Goal: Task Accomplishment & Management: Use online tool/utility

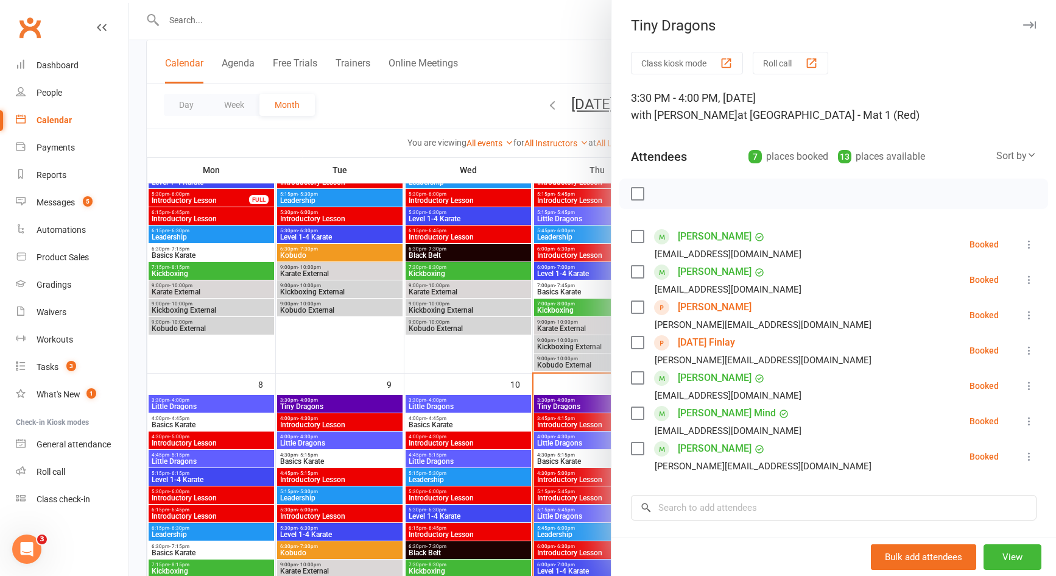
scroll to position [120, 0]
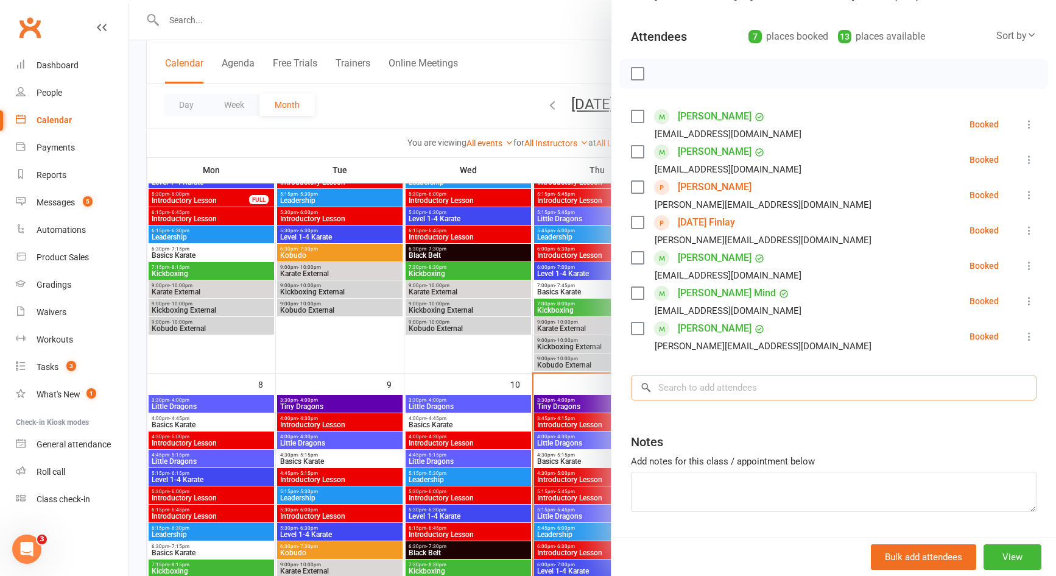
click at [764, 391] on input "search" at bounding box center [834, 388] width 406 height 26
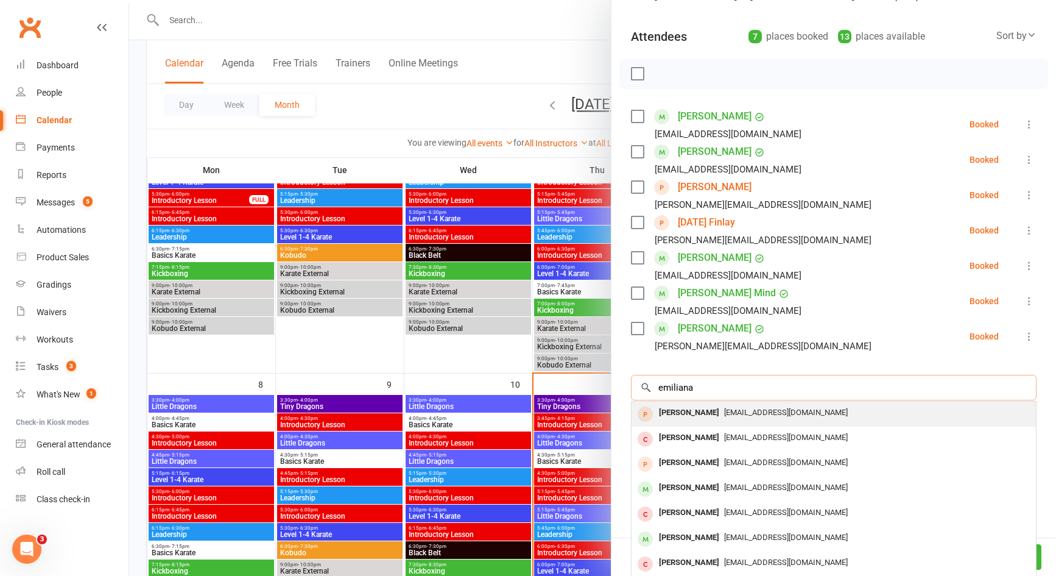
type input "emiliana"
click at [746, 416] on span "jadepreweti@gmail.com" at bounding box center [786, 412] width 124 height 9
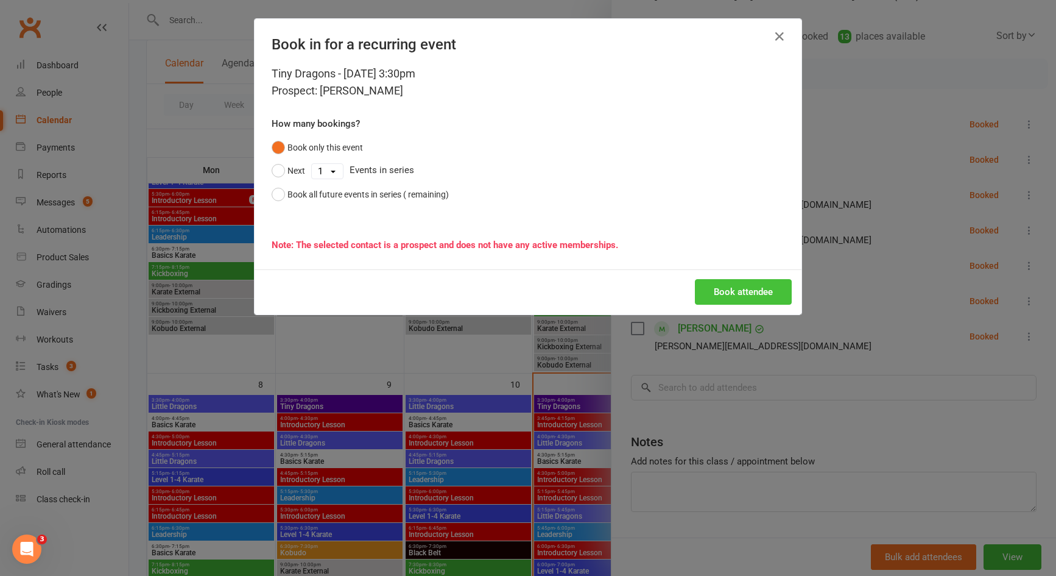
click at [736, 294] on button "Book attendee" at bounding box center [743, 292] width 97 height 26
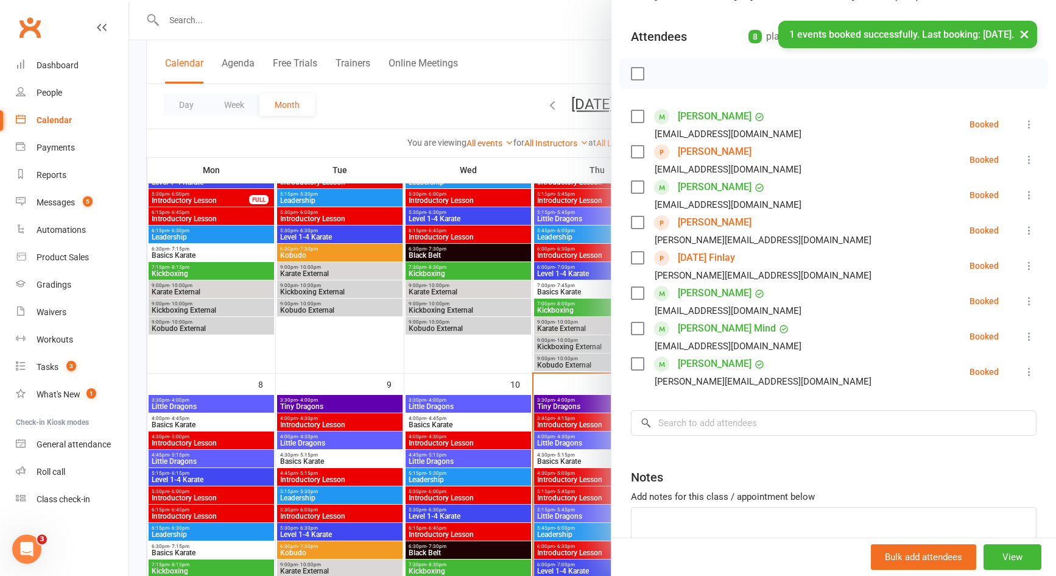
click at [631, 76] on label at bounding box center [637, 74] width 12 height 12
click at [660, 71] on icon "button" at bounding box center [664, 73] width 13 height 13
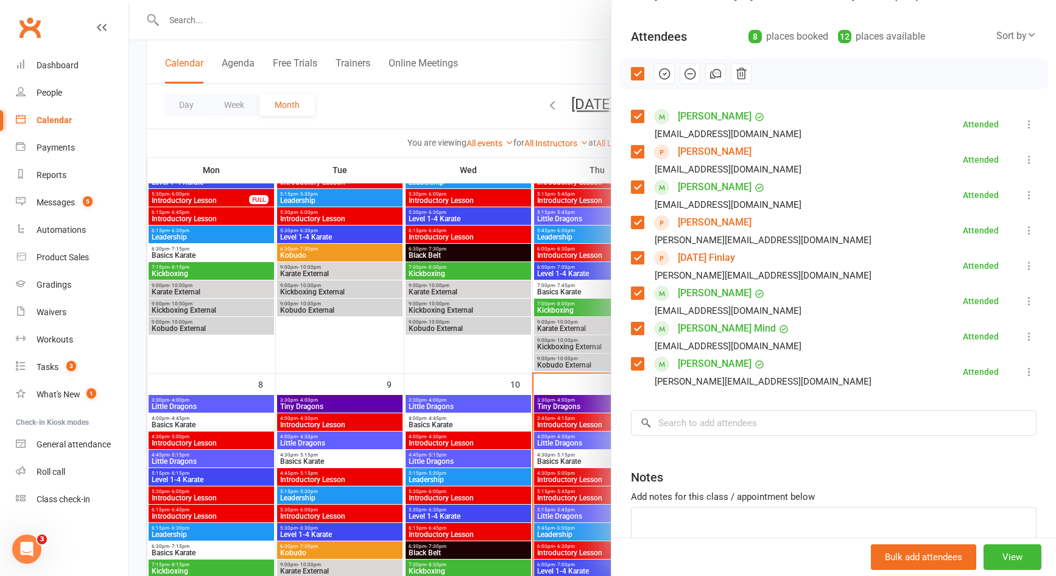
click at [441, 362] on div at bounding box center [592, 288] width 927 height 576
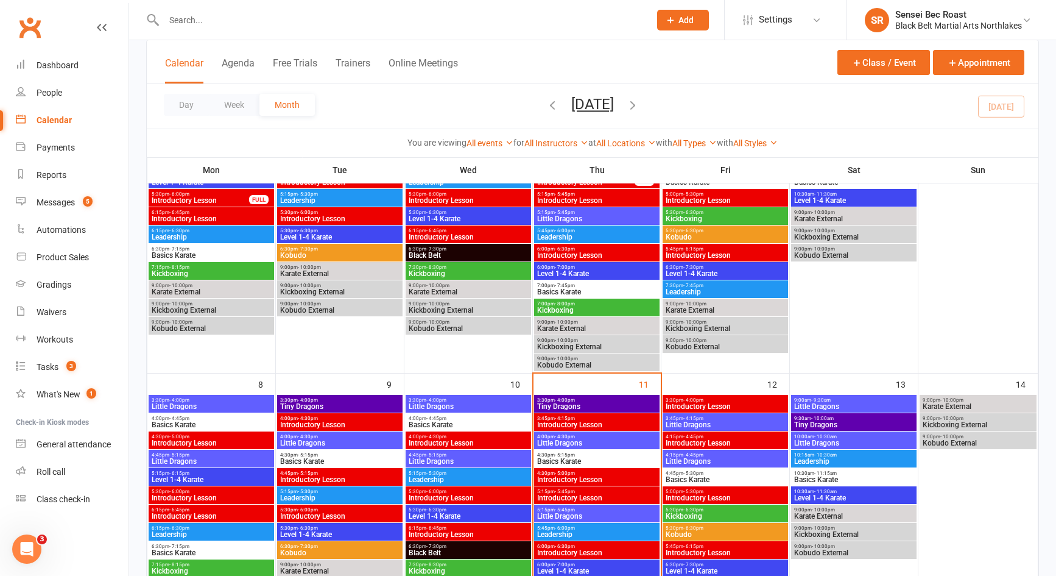
click at [571, 445] on span "Little Dragons" at bounding box center [597, 442] width 121 height 7
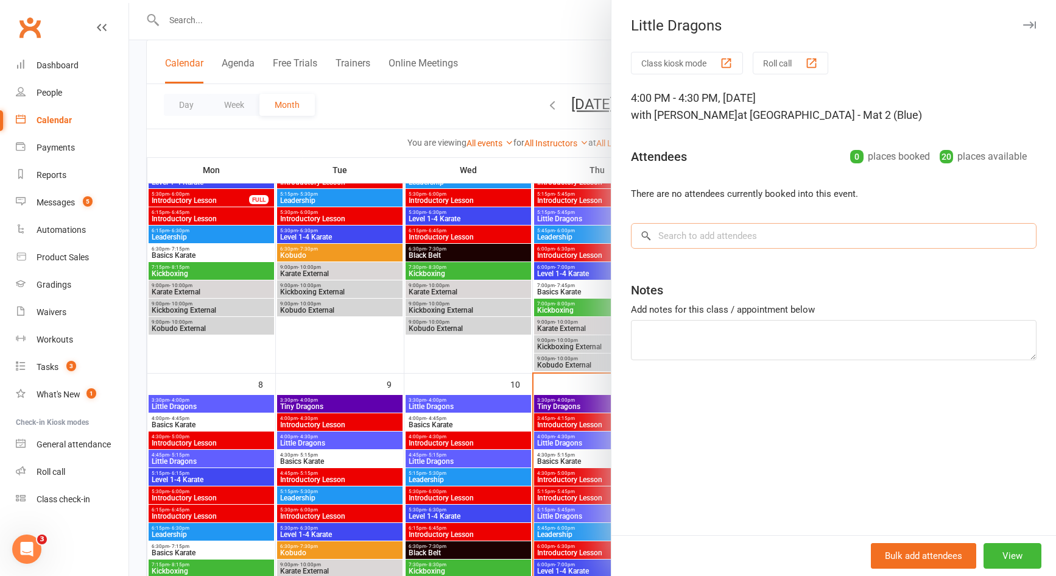
click at [691, 235] on input "search" at bounding box center [834, 236] width 406 height 26
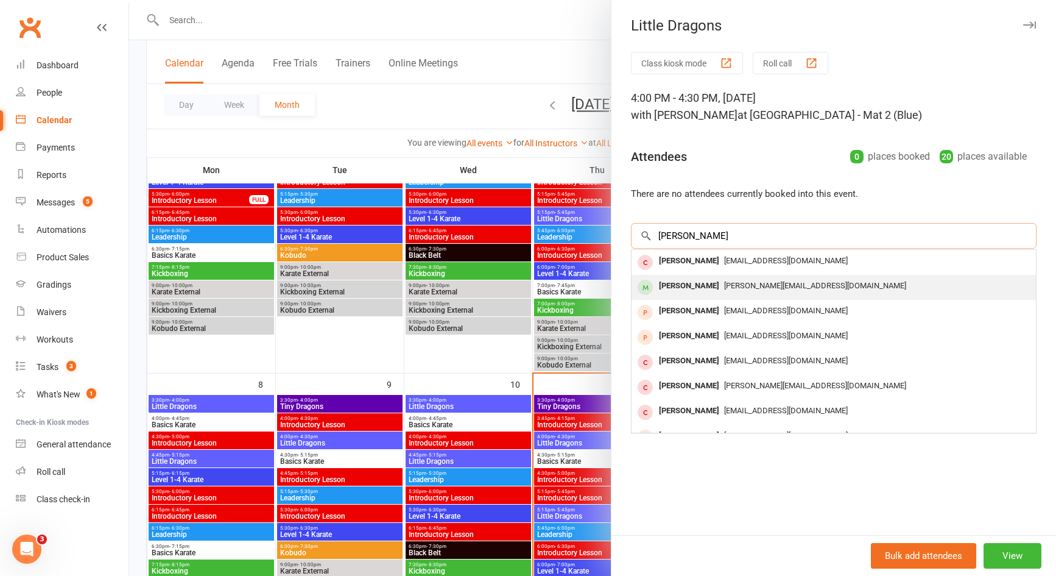
type input "jacob m"
click at [699, 287] on div "Jacob Moir" at bounding box center [689, 286] width 70 height 18
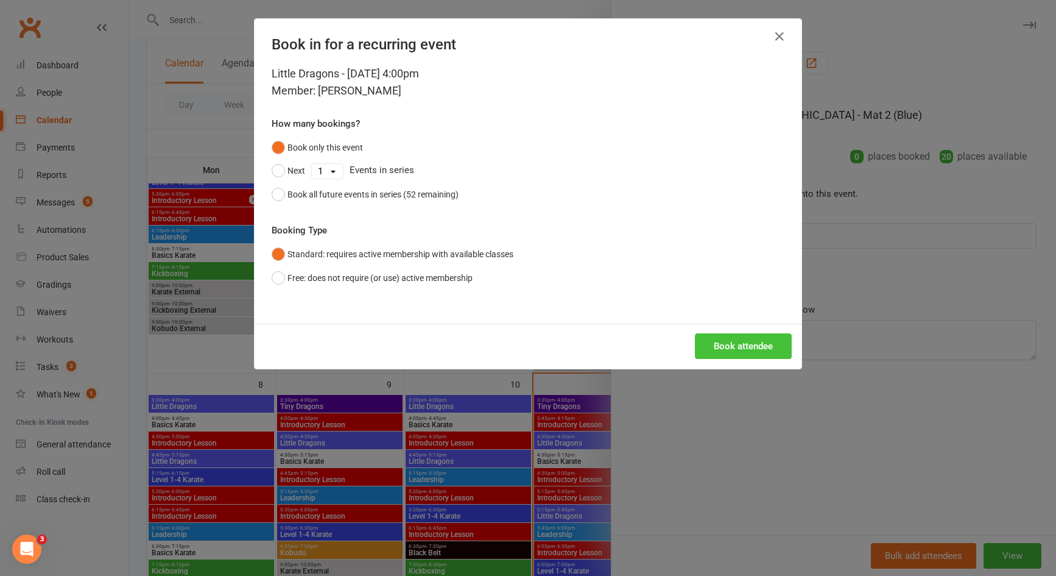
click at [712, 339] on button "Book attendee" at bounding box center [743, 346] width 97 height 26
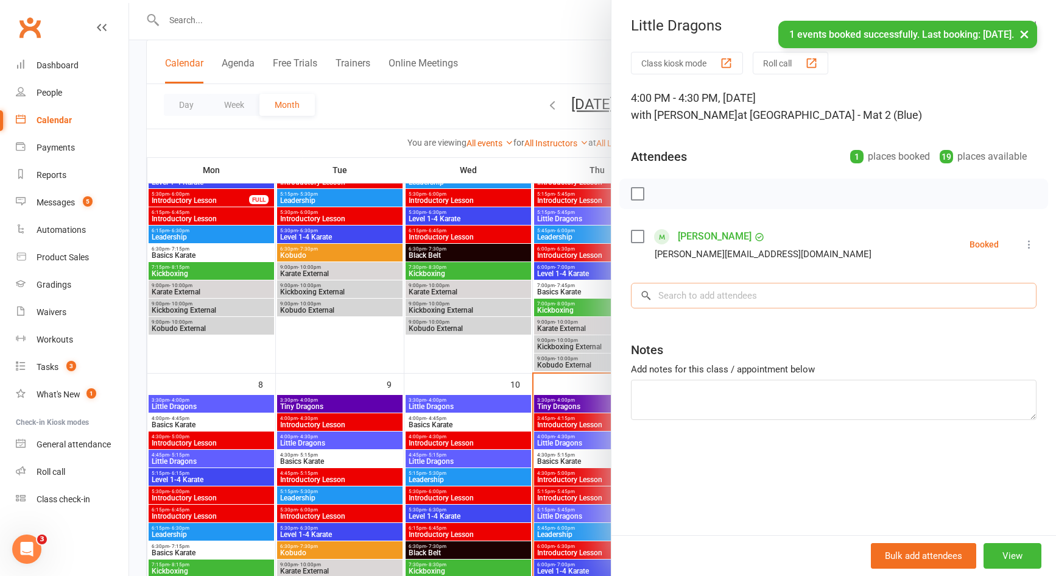
click at [704, 288] on input "search" at bounding box center [834, 296] width 406 height 26
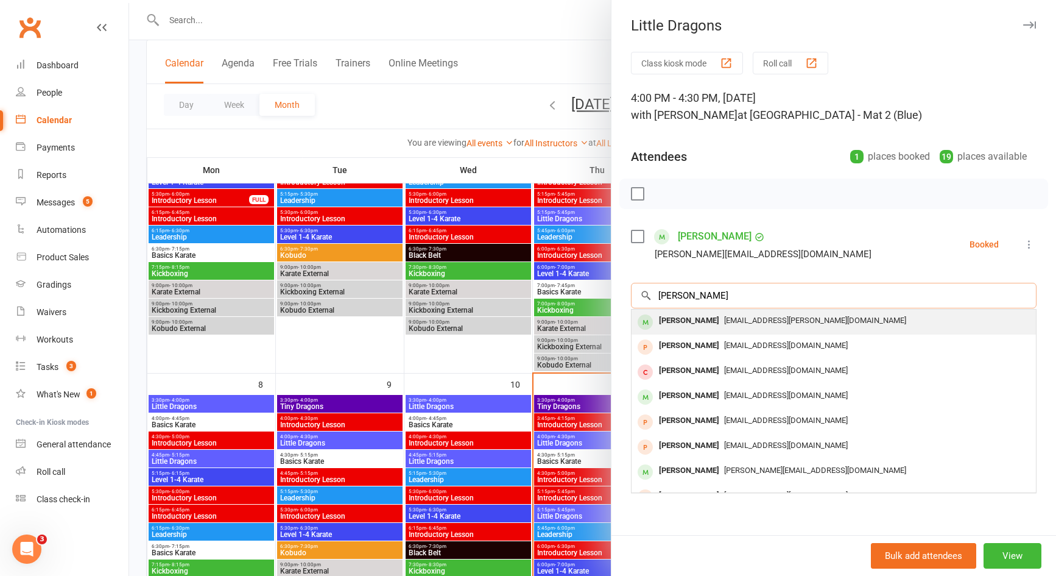
type input "frankie"
click at [724, 318] on span "ivanus.maria@yahoo.com" at bounding box center [815, 320] width 182 height 9
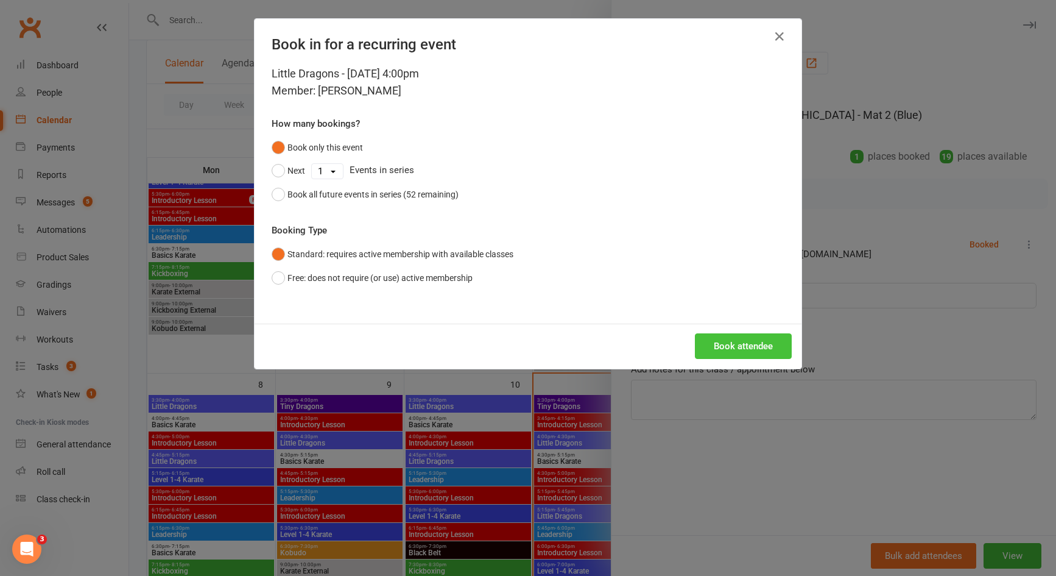
click at [723, 343] on button "Book attendee" at bounding box center [743, 346] width 97 height 26
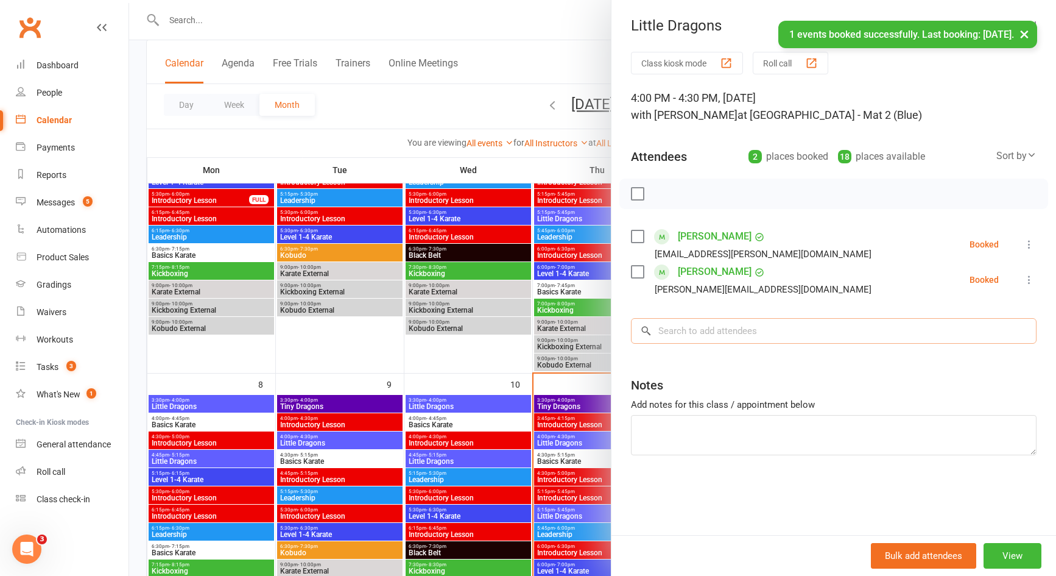
click at [719, 328] on input "search" at bounding box center [834, 331] width 406 height 26
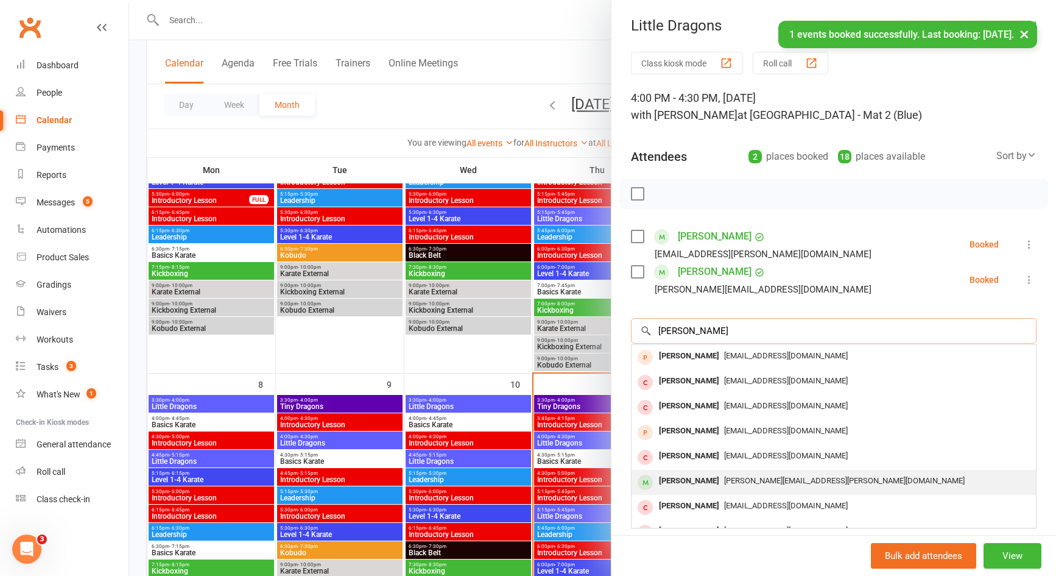
type input "henry"
click at [724, 479] on span "jacinta.braun@gmail.com" at bounding box center [844, 480] width 241 height 9
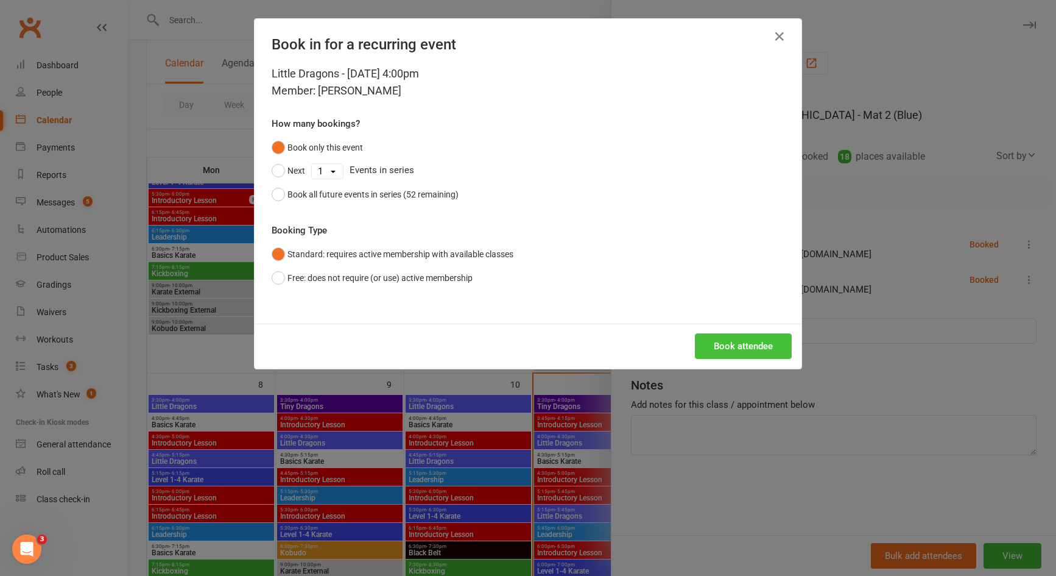
click at [738, 342] on button "Book attendee" at bounding box center [743, 346] width 97 height 26
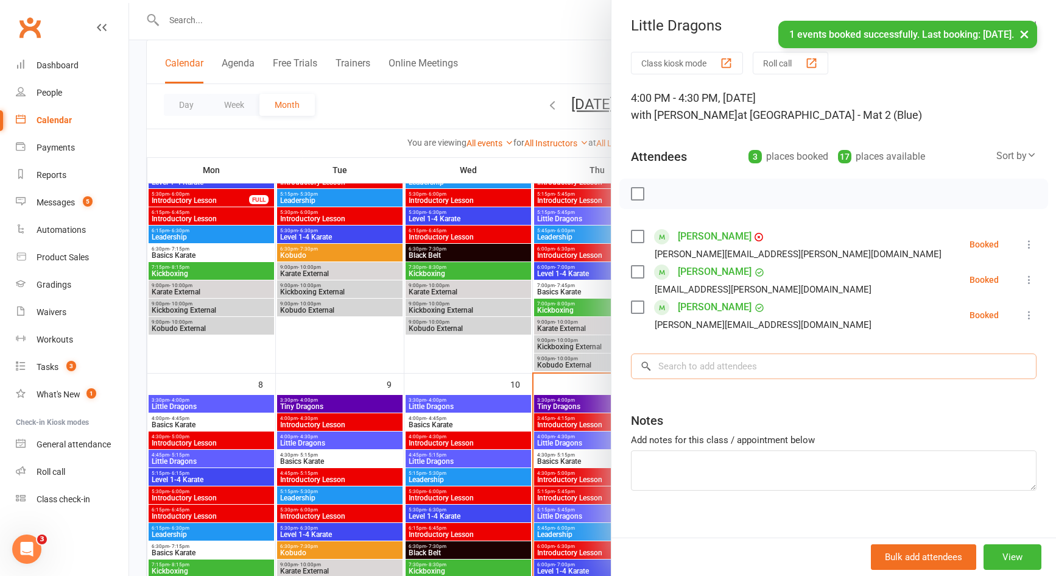
click at [731, 364] on input "search" at bounding box center [834, 366] width 406 height 26
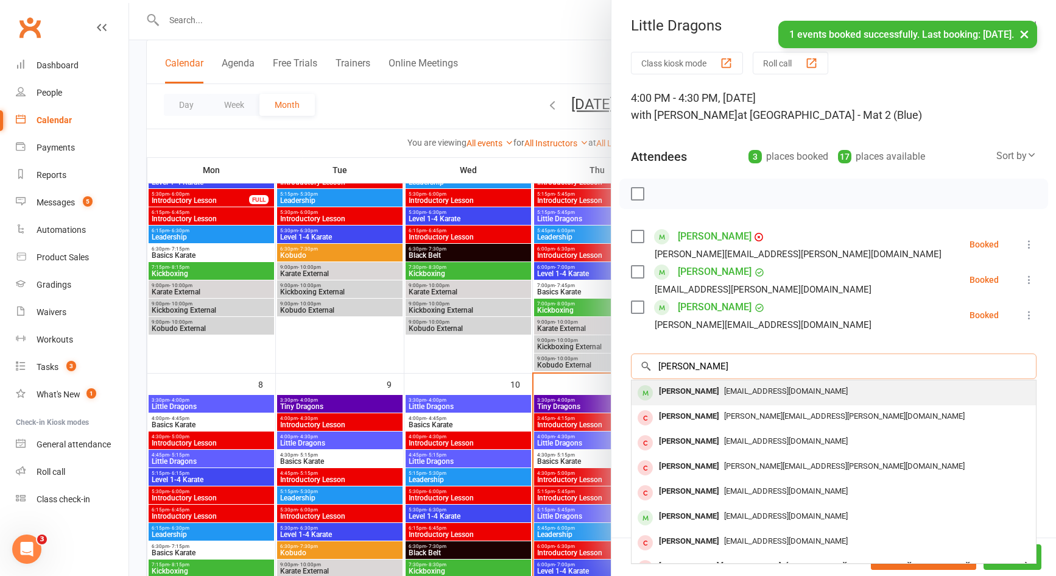
type input "oliver fin"
click at [732, 389] on span "shakyshaye@gmail.com" at bounding box center [786, 390] width 124 height 9
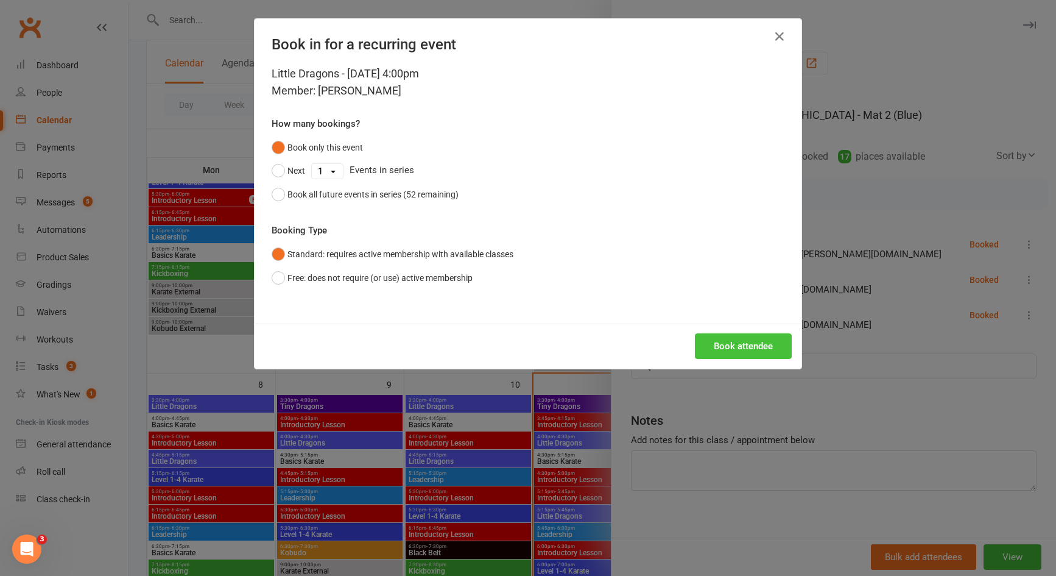
click at [732, 353] on button "Book attendee" at bounding box center [743, 346] width 97 height 26
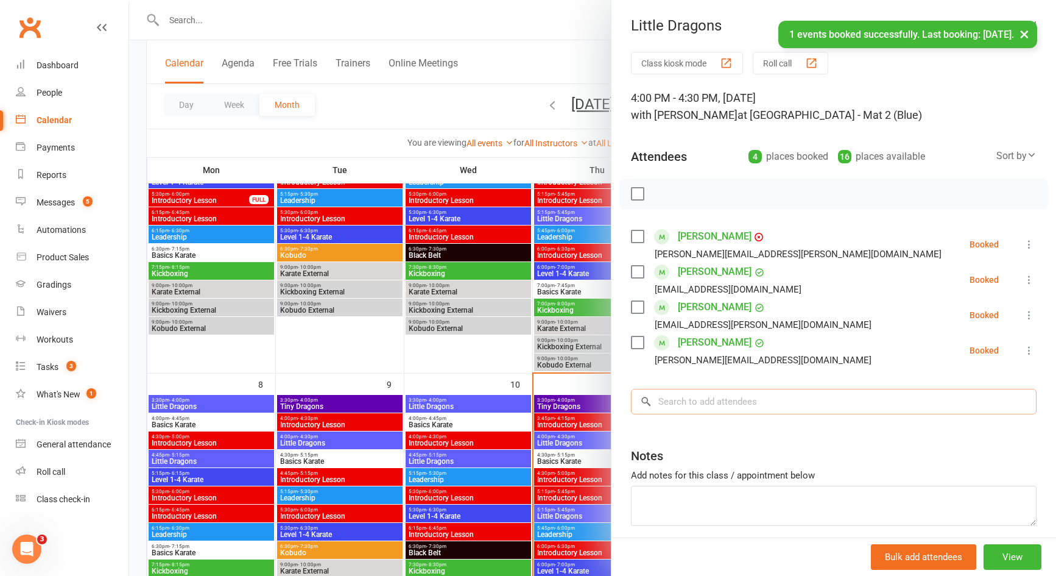
click at [732, 409] on input "search" at bounding box center [834, 402] width 406 height 26
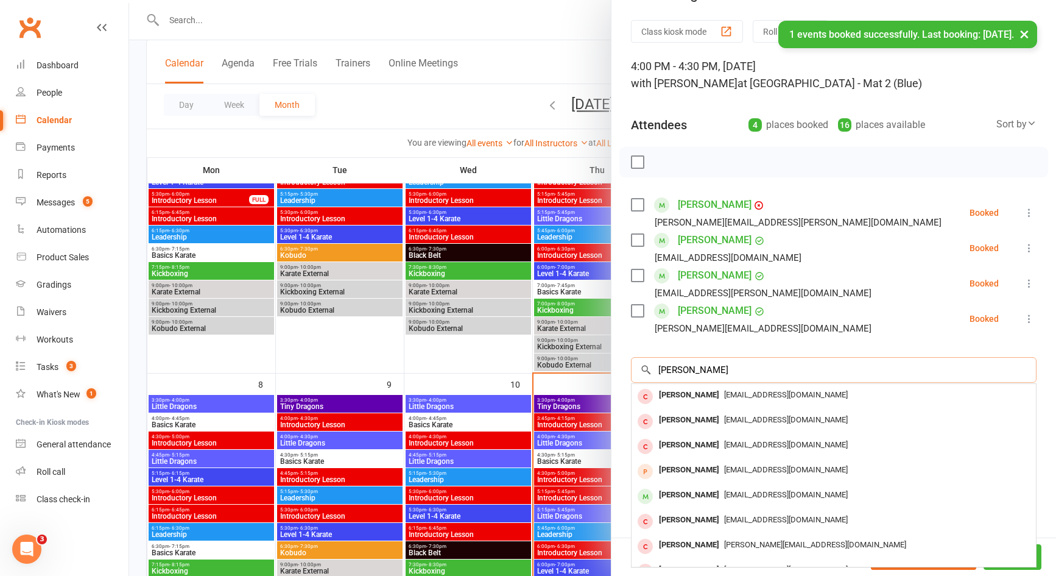
scroll to position [49, 0]
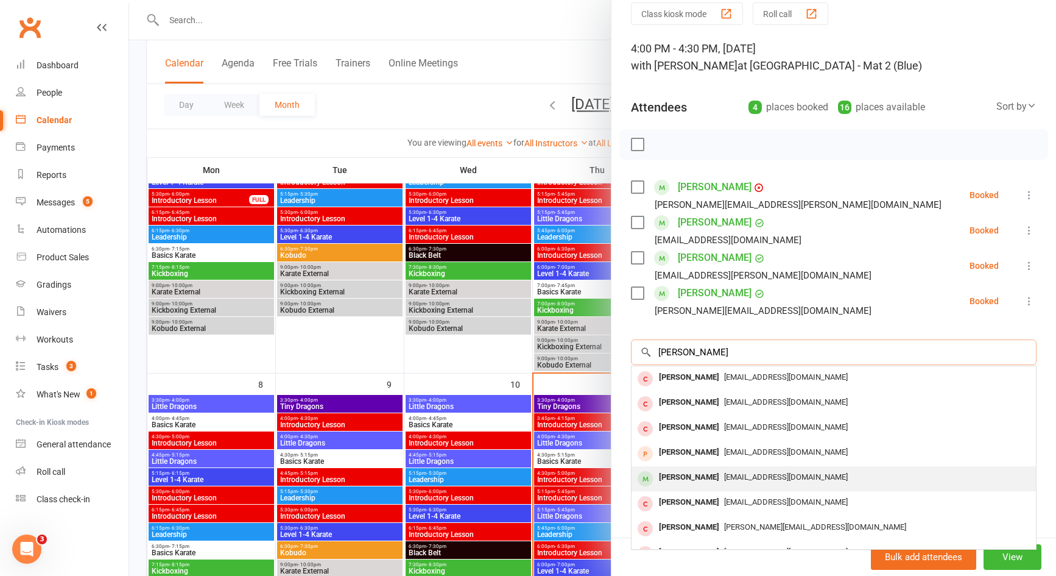
type input "harrison"
click at [724, 472] on span "mark.seamo@gmail.com" at bounding box center [786, 476] width 124 height 9
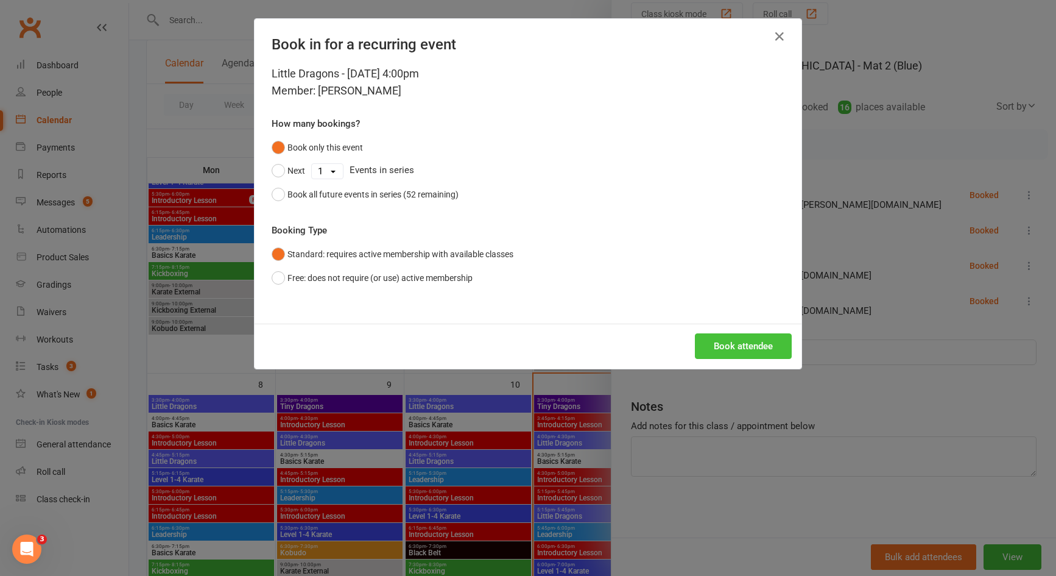
click at [721, 344] on button "Book attendee" at bounding box center [743, 346] width 97 height 26
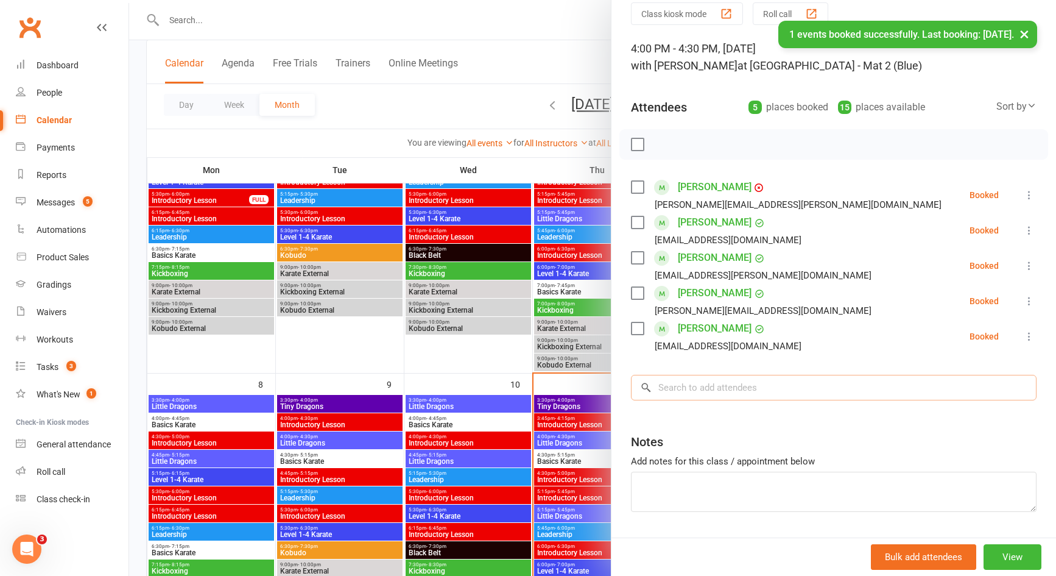
click at [718, 390] on input "search" at bounding box center [834, 388] width 406 height 26
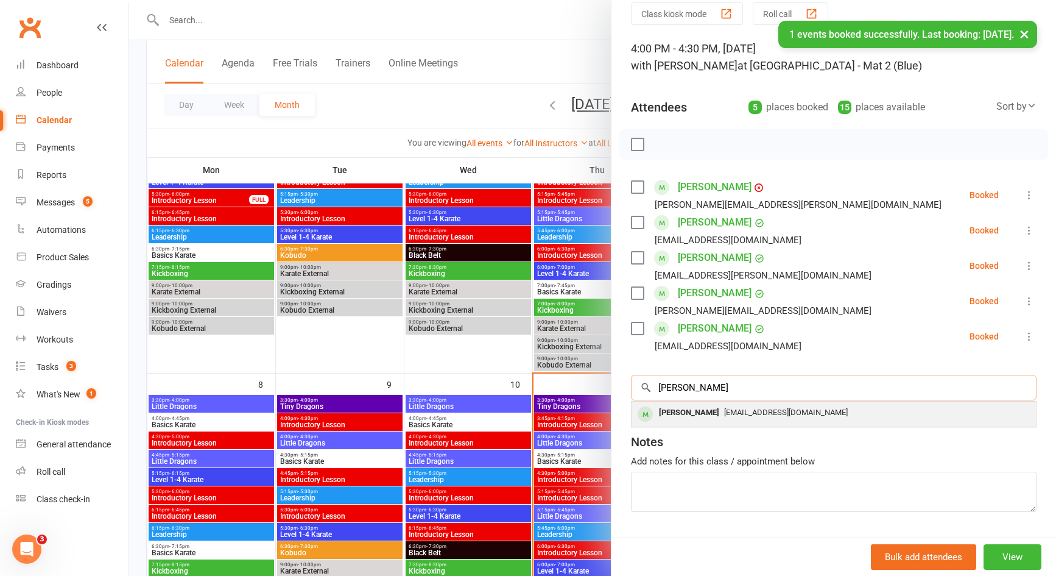
type input "elayna"
click at [724, 414] on span "amber_fisher1994@hotmail.com" at bounding box center [786, 412] width 124 height 9
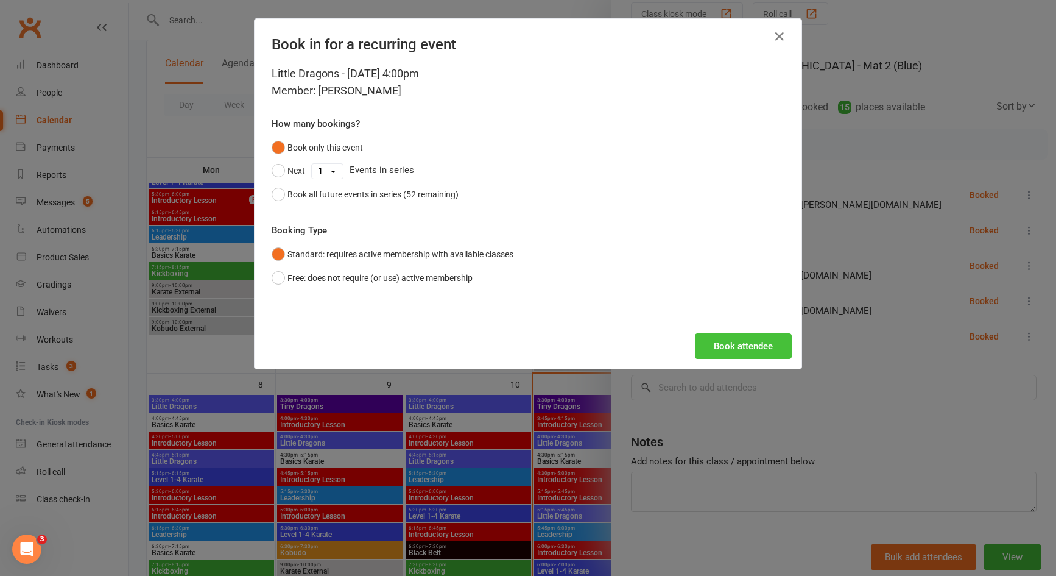
click at [721, 341] on button "Book attendee" at bounding box center [743, 346] width 97 height 26
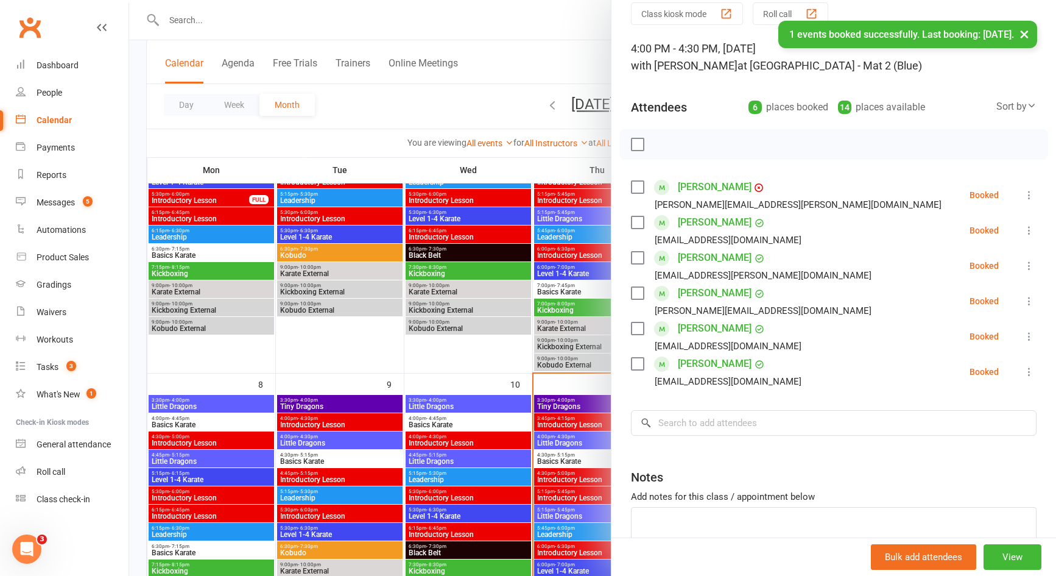
click at [634, 146] on label at bounding box center [637, 144] width 12 height 12
drag, startPoint x: 660, startPoint y: 147, endPoint x: 577, endPoint y: 67, distance: 114.6
click at [660, 147] on icon "button" at bounding box center [664, 144] width 13 height 13
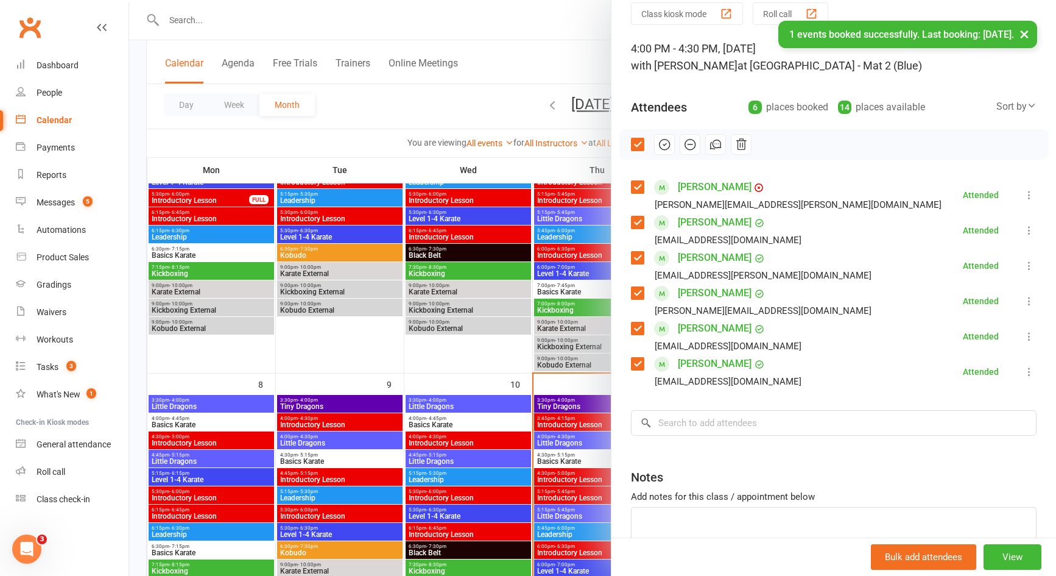
click at [566, 460] on div at bounding box center [592, 288] width 927 height 576
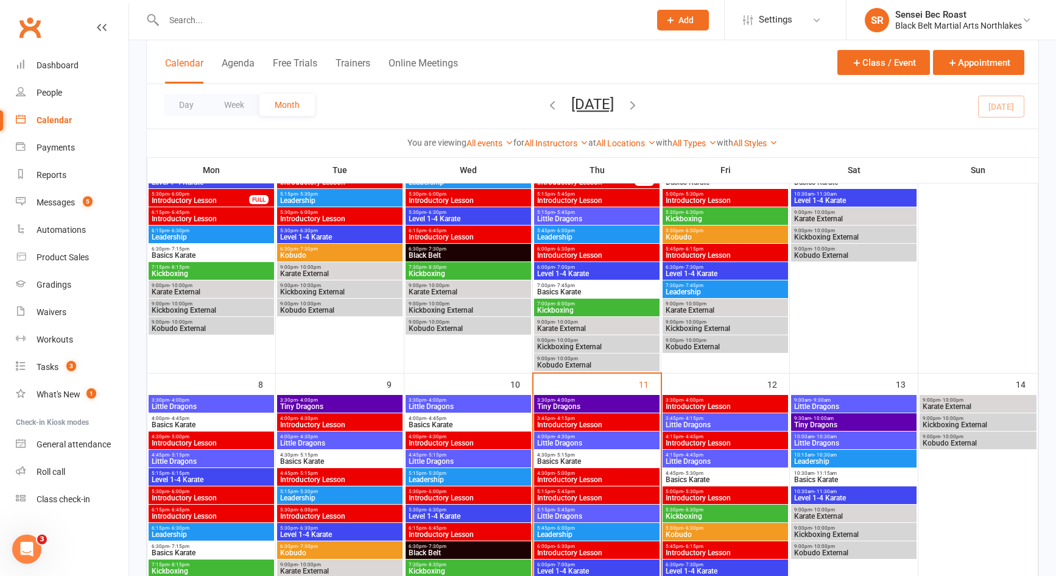
click at [566, 460] on span "Basics Karate" at bounding box center [597, 460] width 121 height 7
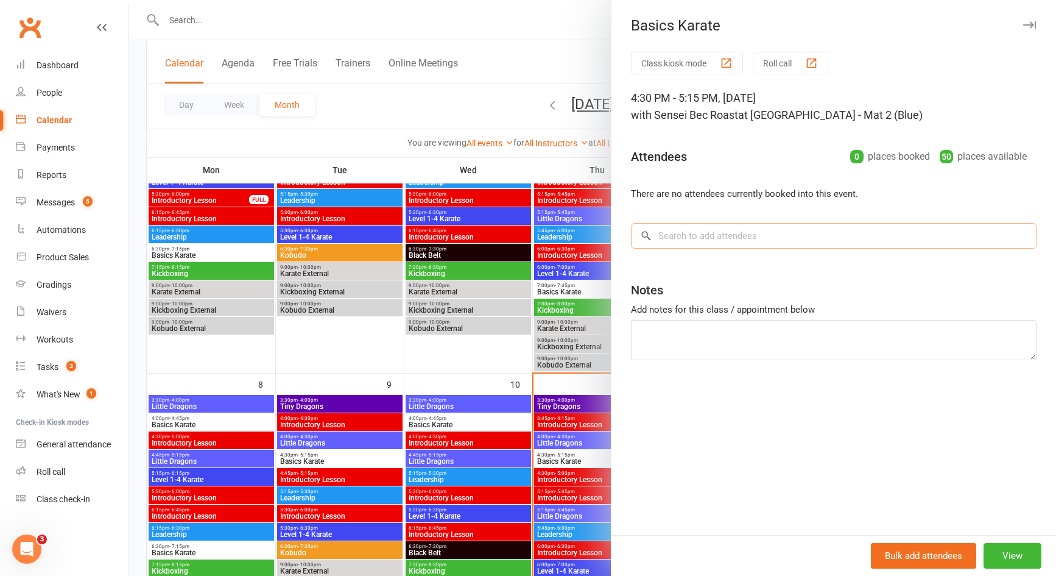
click at [723, 237] on input "search" at bounding box center [834, 236] width 406 height 26
click at [511, 362] on div at bounding box center [592, 288] width 927 height 576
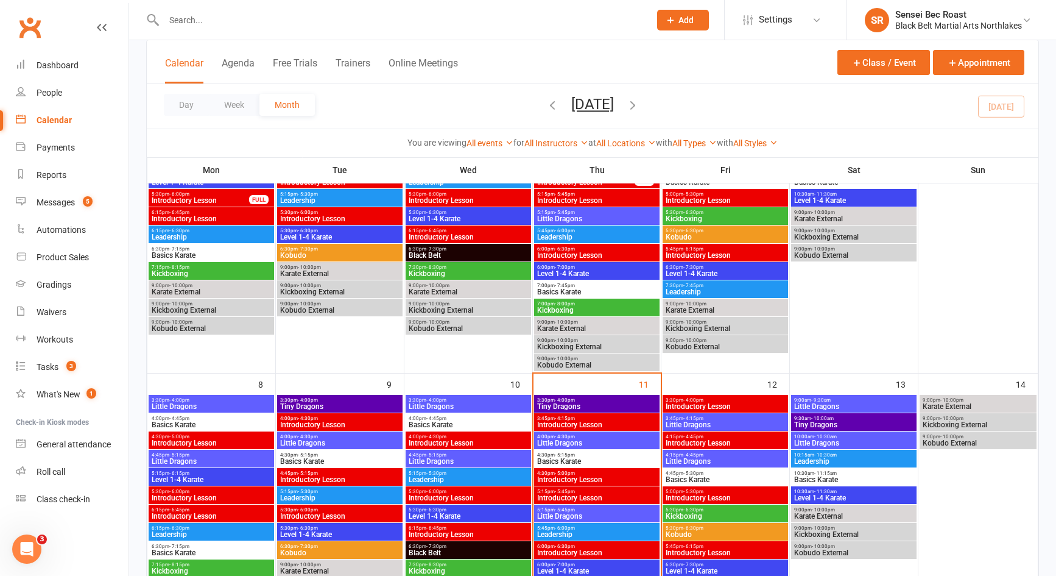
click at [607, 444] on span "Little Dragons" at bounding box center [597, 442] width 121 height 7
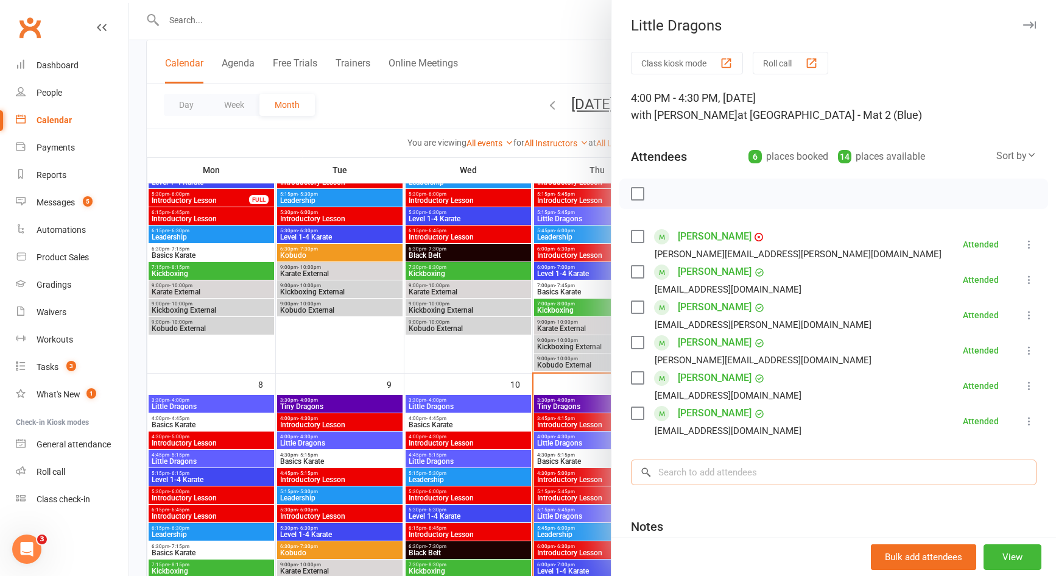
click at [725, 469] on input "search" at bounding box center [834, 472] width 406 height 26
type input "j"
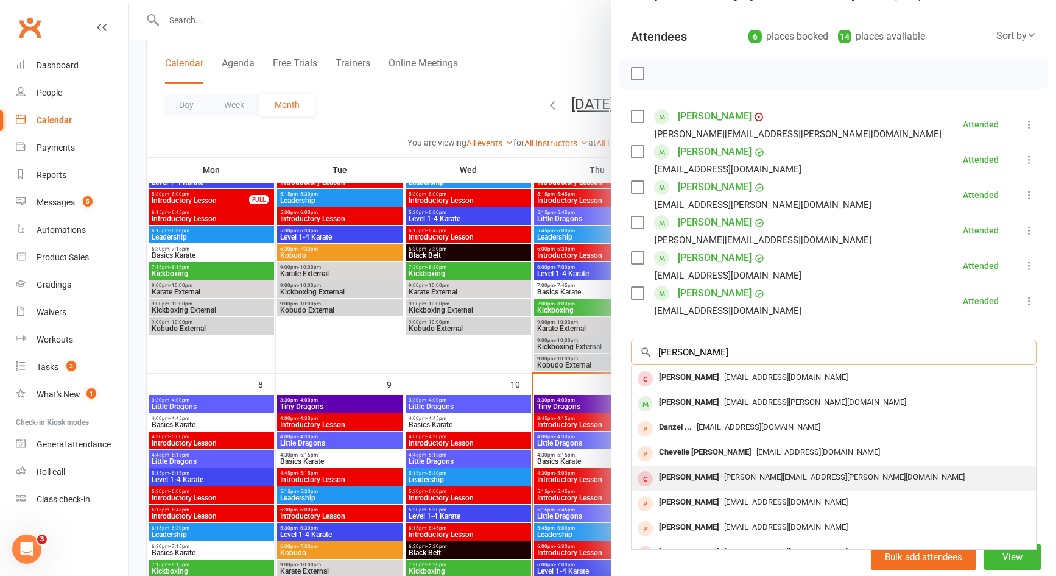
scroll to position [59, 0]
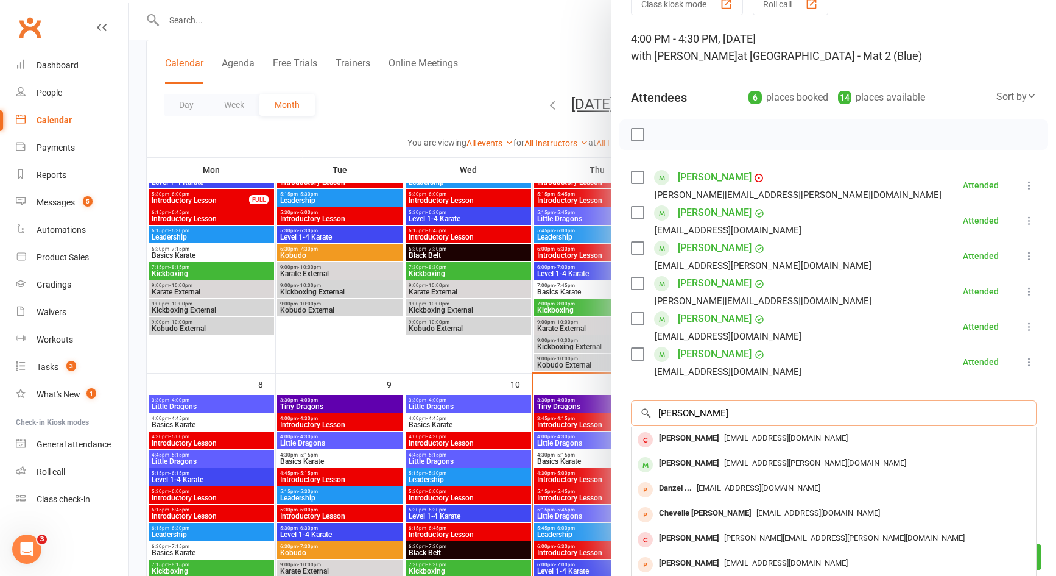
drag, startPoint x: 711, startPoint y: 413, endPoint x: 701, endPoint y: 411, distance: 10.5
click at [708, 413] on input "crawford" at bounding box center [834, 413] width 406 height 26
click at [699, 411] on input "crawford" at bounding box center [834, 413] width 406 height 26
click at [687, 409] on input "crawford" at bounding box center [834, 413] width 406 height 26
drag, startPoint x: 658, startPoint y: 404, endPoint x: 643, endPoint y: 409, distance: 16.0
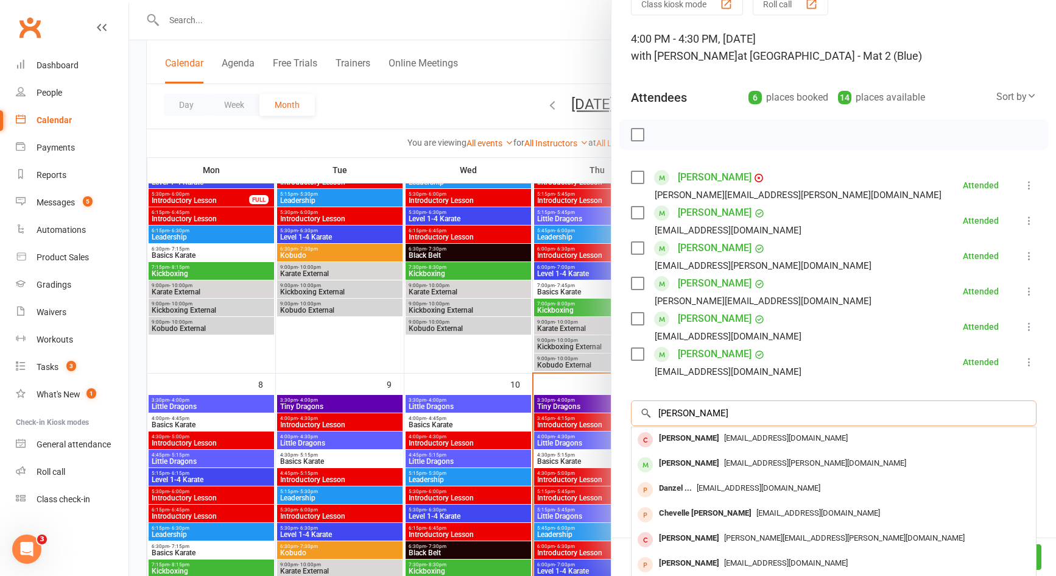
click at [643, 409] on div "crawford × No results Erik Crowford 1caseycrawford@gmail.com Jakari Crawford sh…" at bounding box center [834, 413] width 406 height 26
type input "crawford"
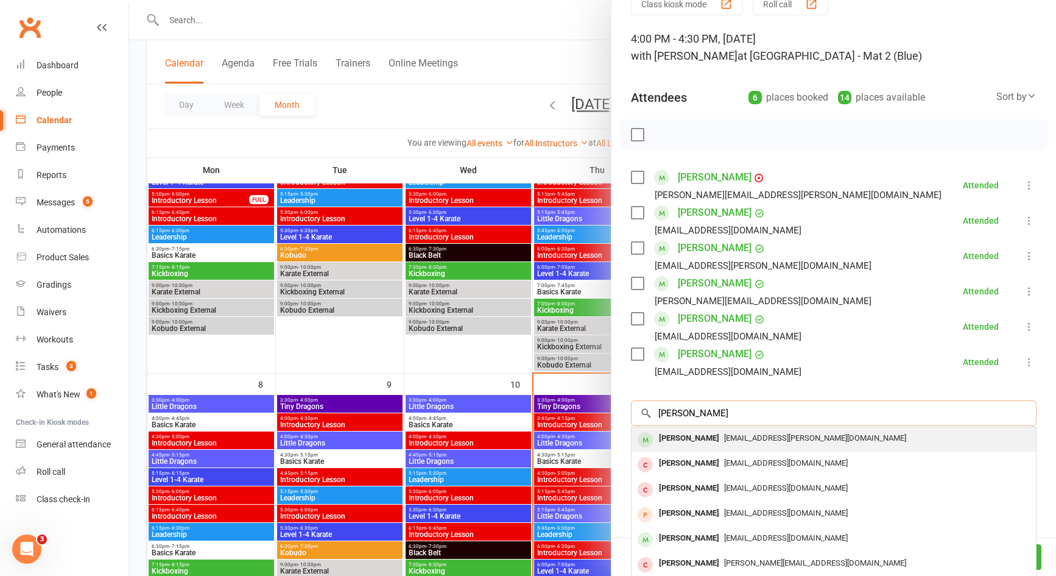
type input "levi s"
click at [726, 440] on span "[EMAIL_ADDRESS][PERSON_NAME][DOMAIN_NAME]" at bounding box center [815, 437] width 182 height 9
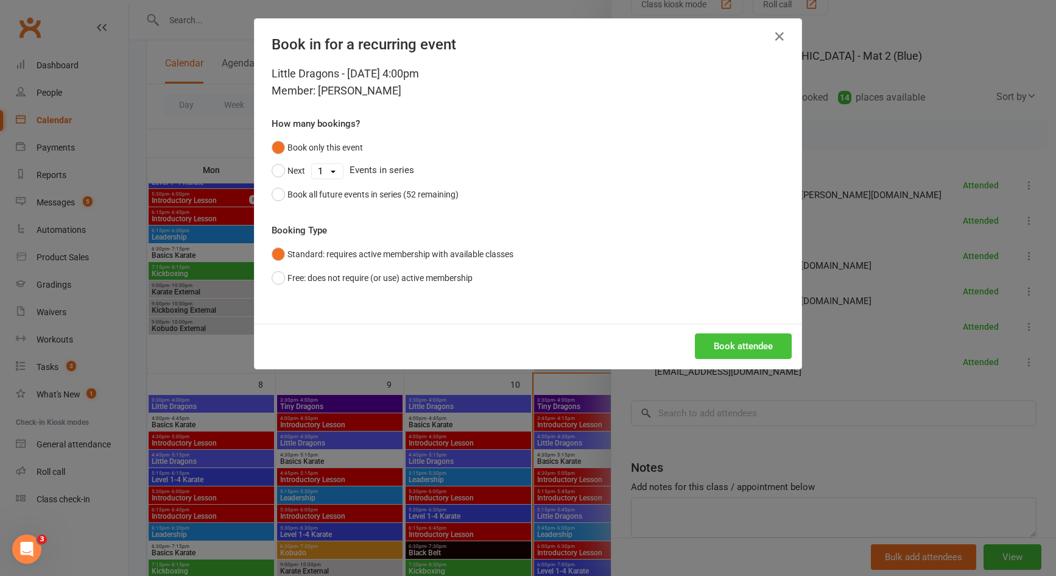
click at [732, 346] on button "Book attendee" at bounding box center [743, 346] width 97 height 26
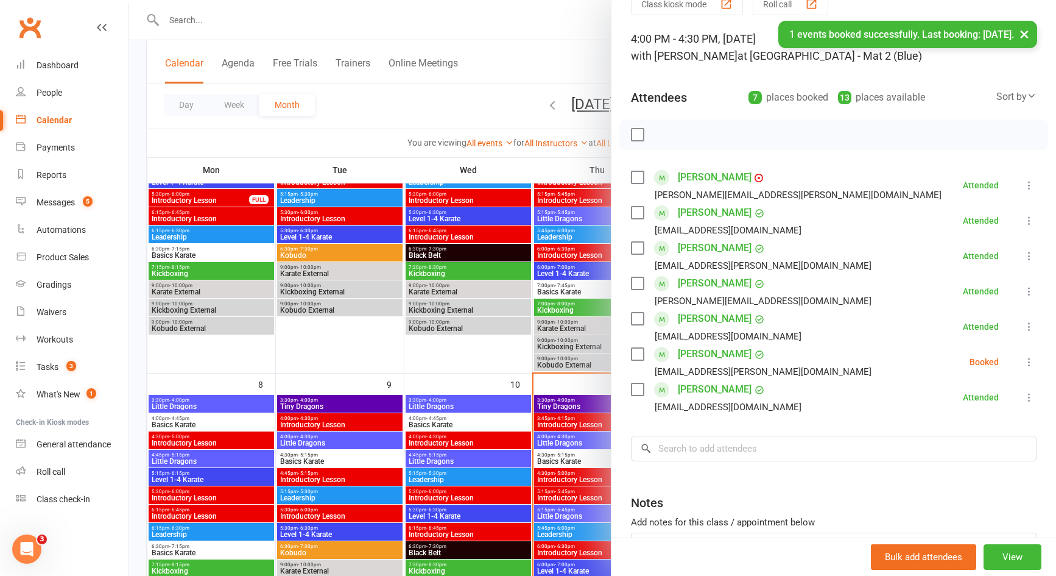
click at [1022, 369] on button at bounding box center [1029, 362] width 15 height 15
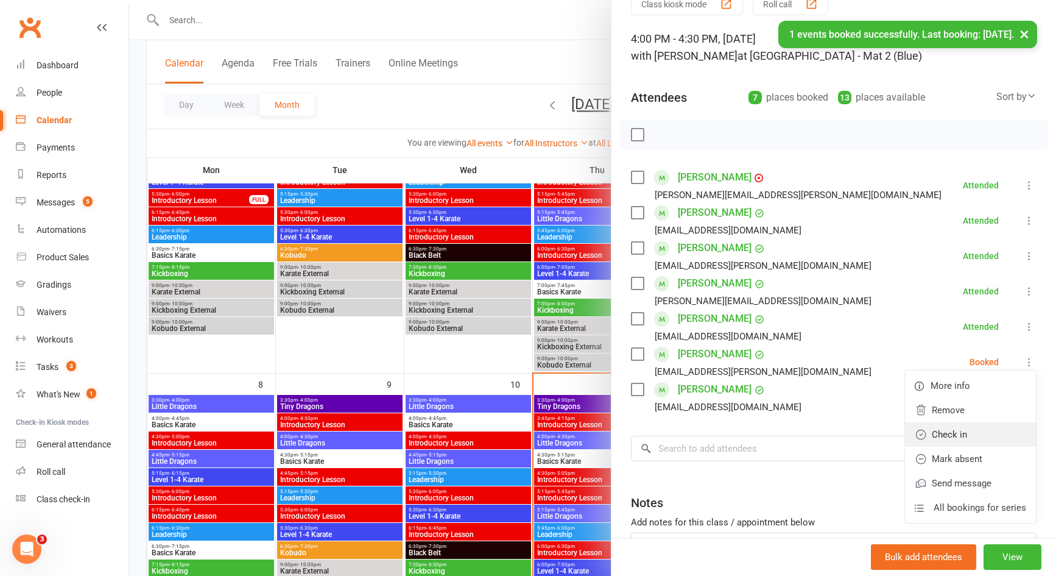
click at [978, 431] on link "Check in" at bounding box center [970, 434] width 131 height 24
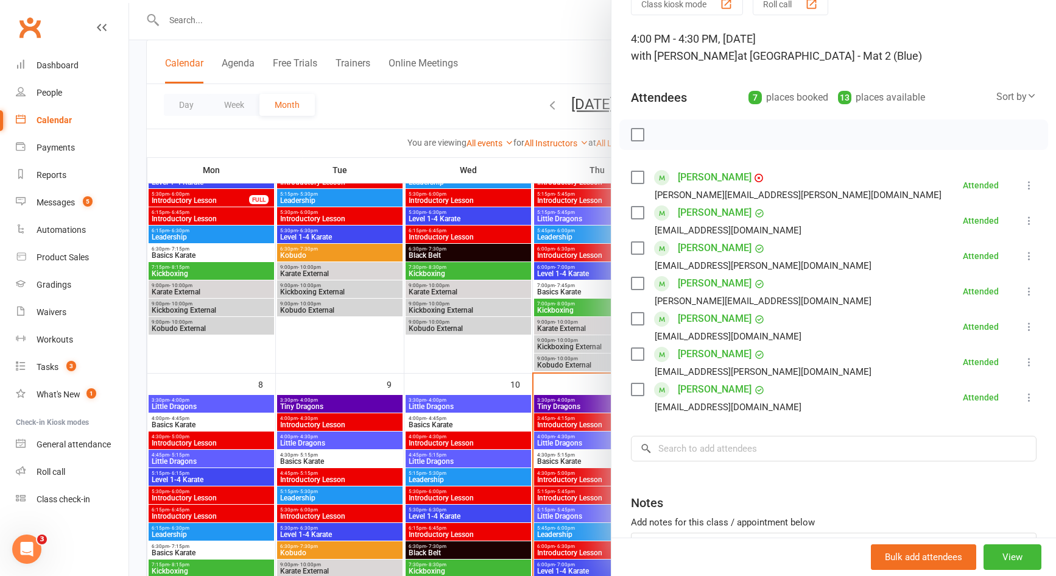
click at [471, 360] on div at bounding box center [592, 288] width 927 height 576
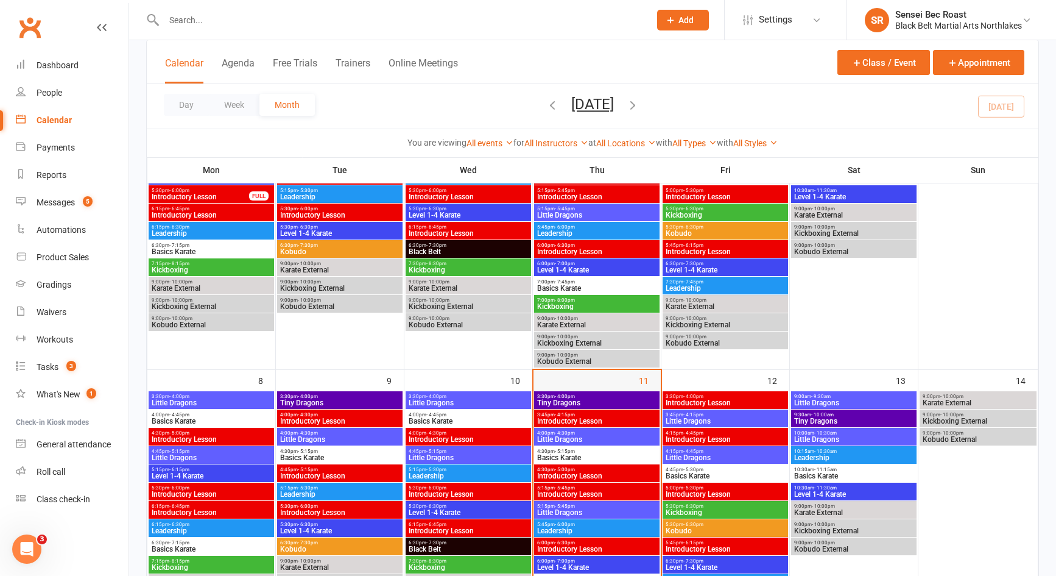
scroll to position [305, 0]
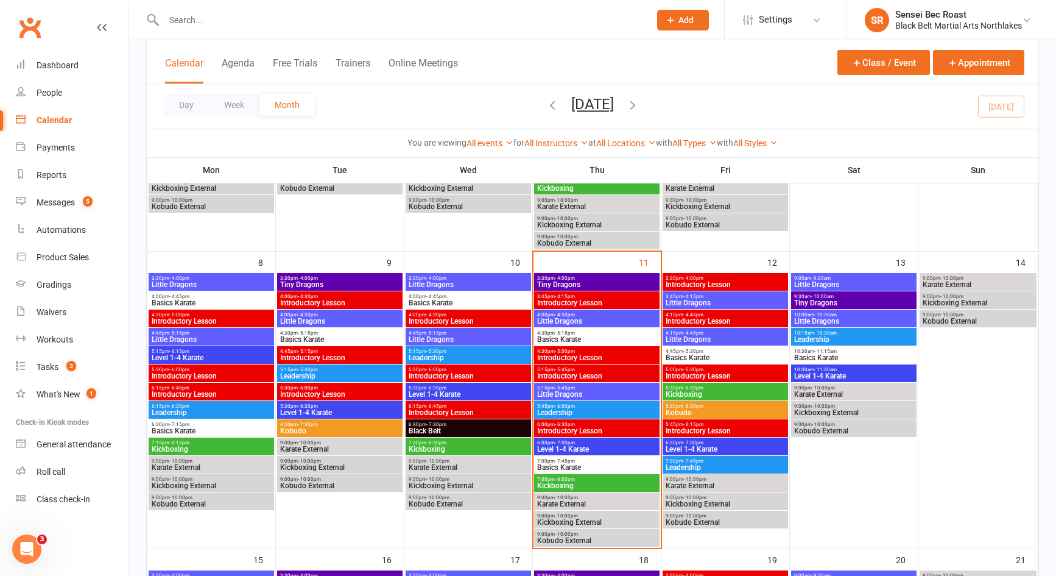
click at [610, 338] on span "Basics Karate" at bounding box center [597, 339] width 121 height 7
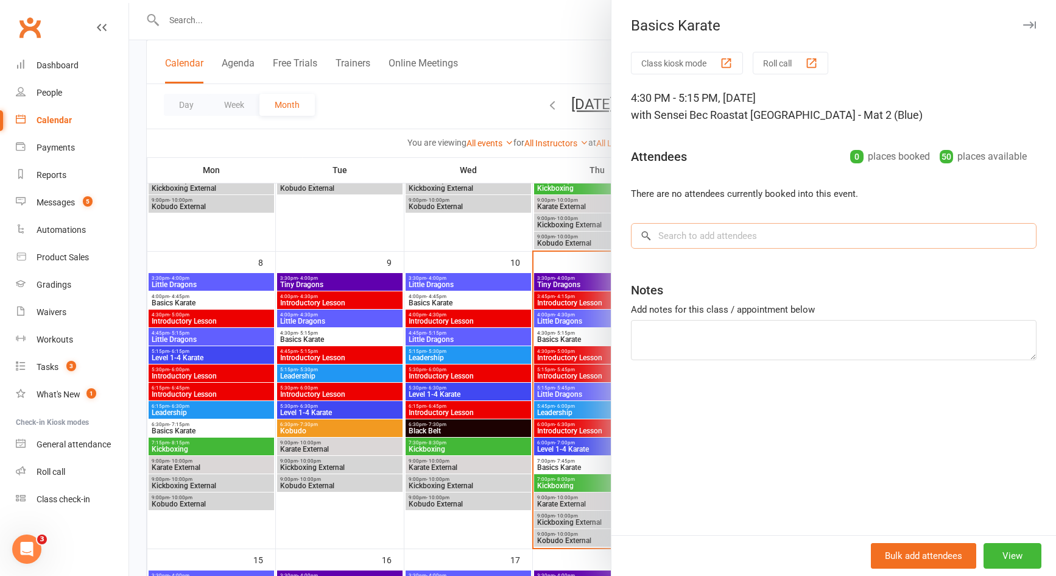
click at [671, 235] on input "search" at bounding box center [834, 236] width 406 height 26
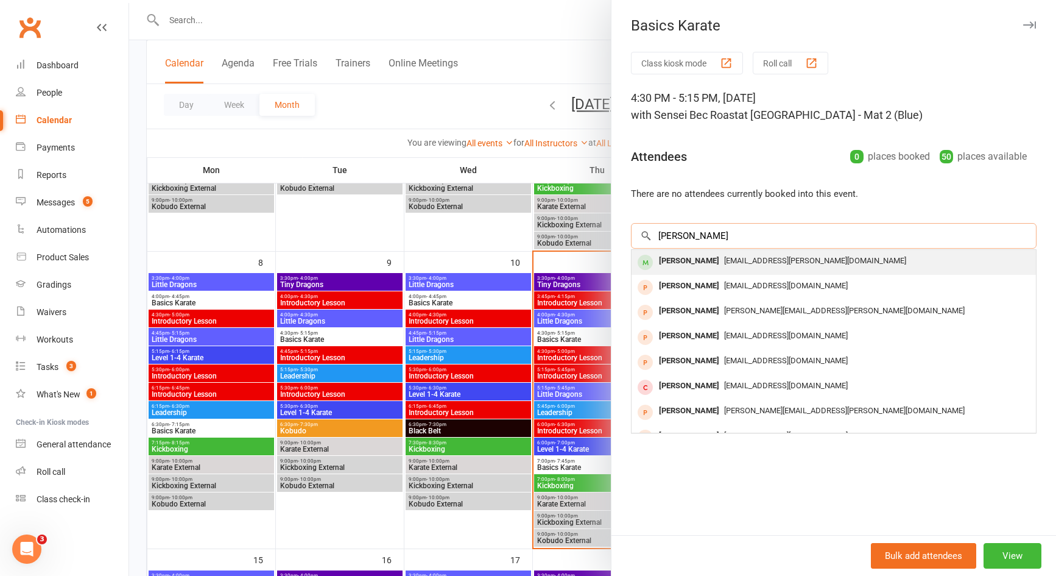
type input "kassandra"
click at [708, 267] on div "Kassandra Ivanus" at bounding box center [689, 261] width 70 height 18
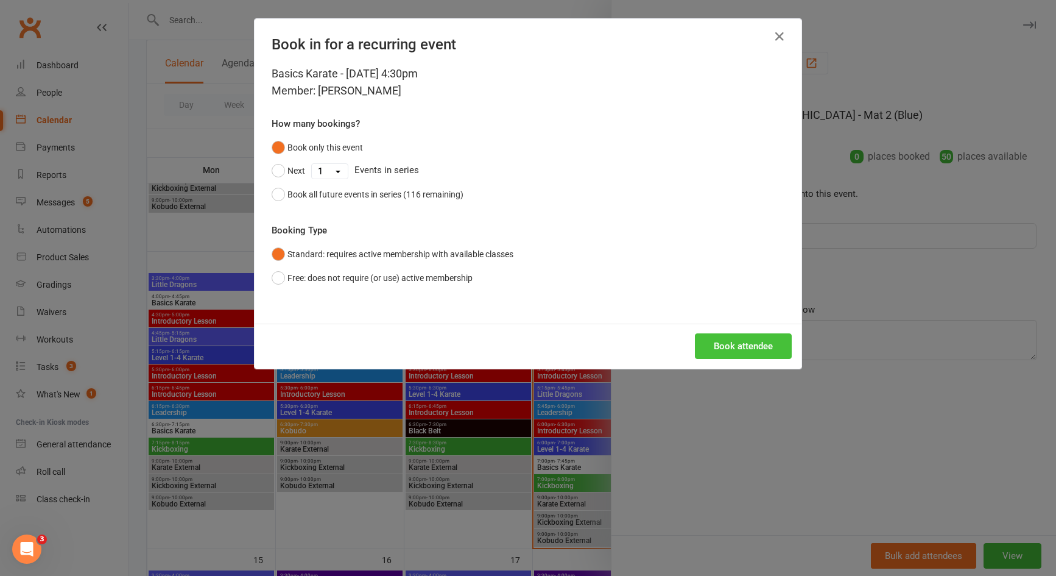
click at [719, 349] on button "Book attendee" at bounding box center [743, 346] width 97 height 26
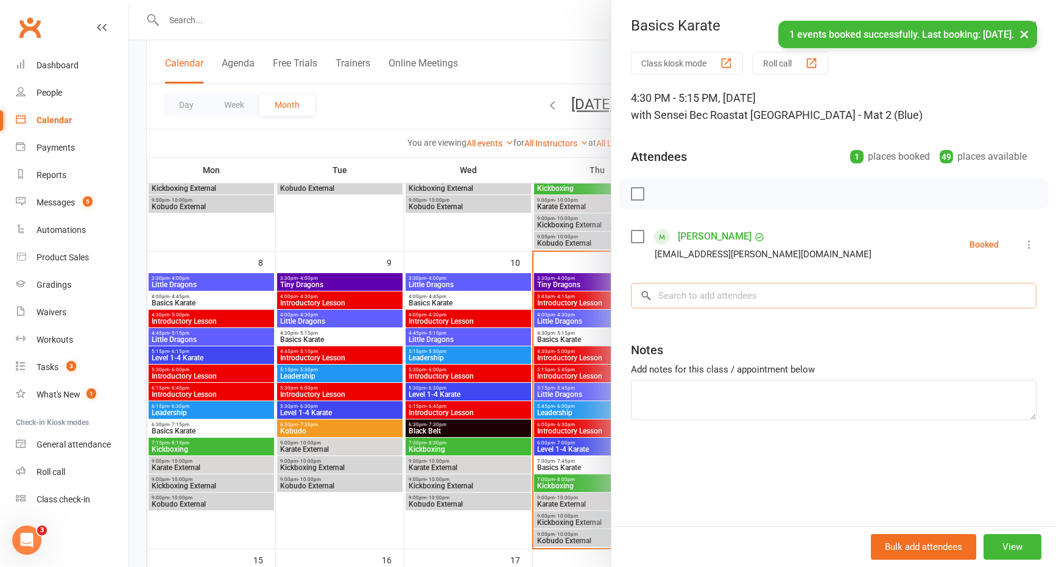
click at [719, 298] on input "search" at bounding box center [834, 296] width 406 height 26
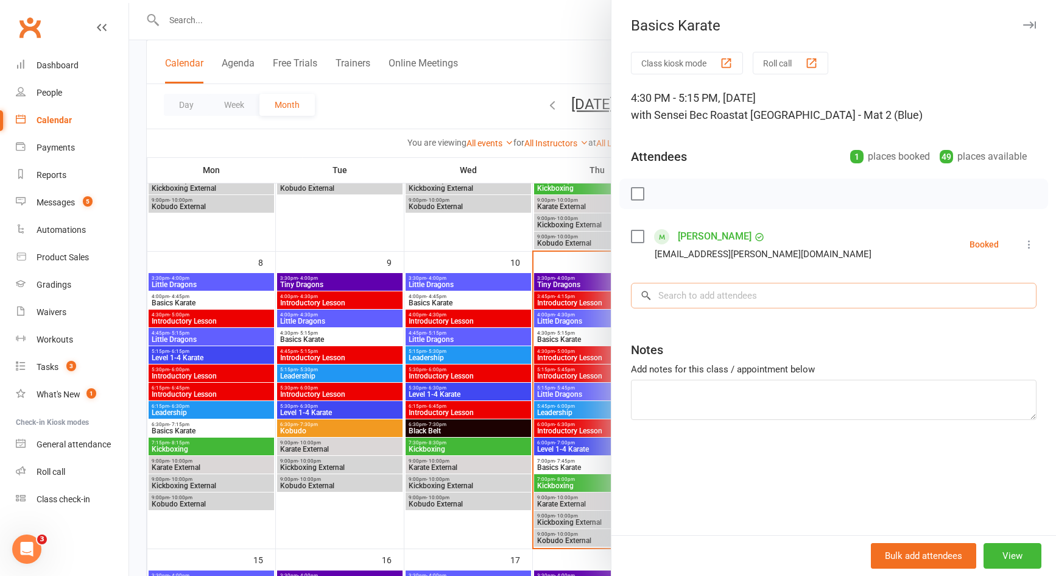
click at [723, 298] on input "search" at bounding box center [834, 296] width 406 height 26
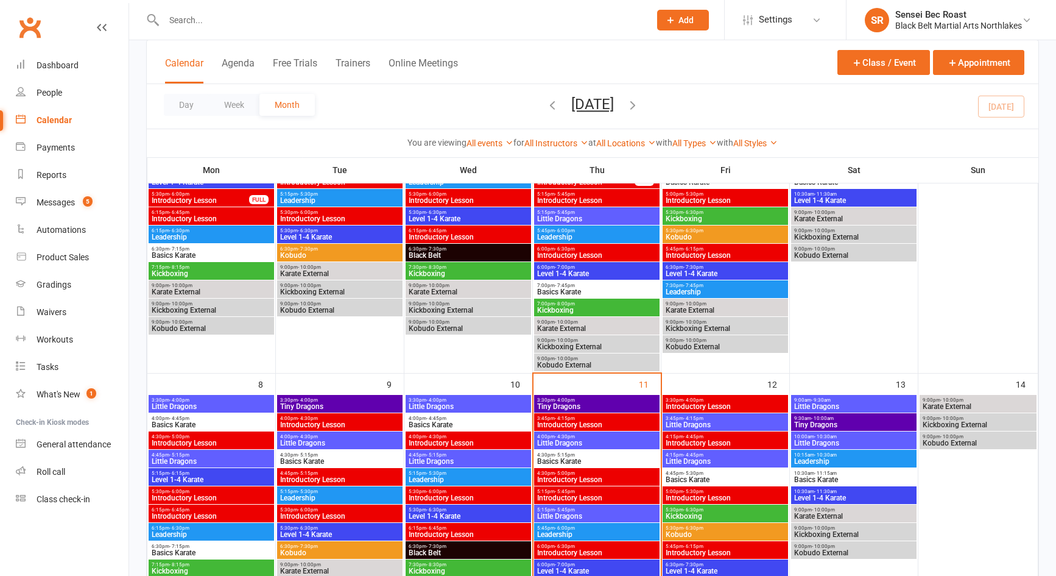
scroll to position [183, 0]
click at [369, 23] on input "text" at bounding box center [400, 20] width 481 height 17
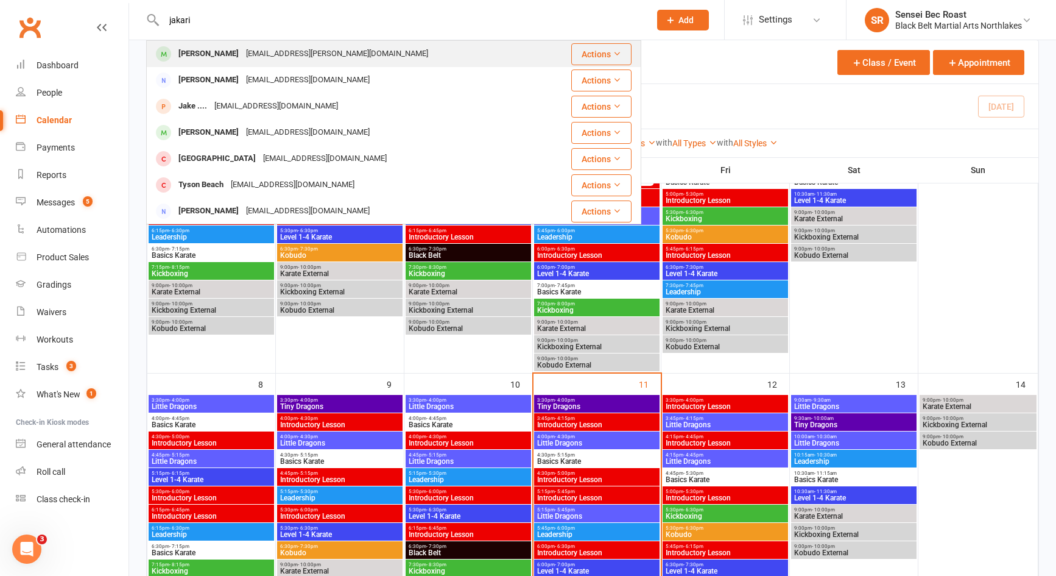
type input "jakari"
click at [363, 53] on div "[PERSON_NAME] [EMAIL_ADDRESS][PERSON_NAME][DOMAIN_NAME]" at bounding box center [345, 53] width 397 height 25
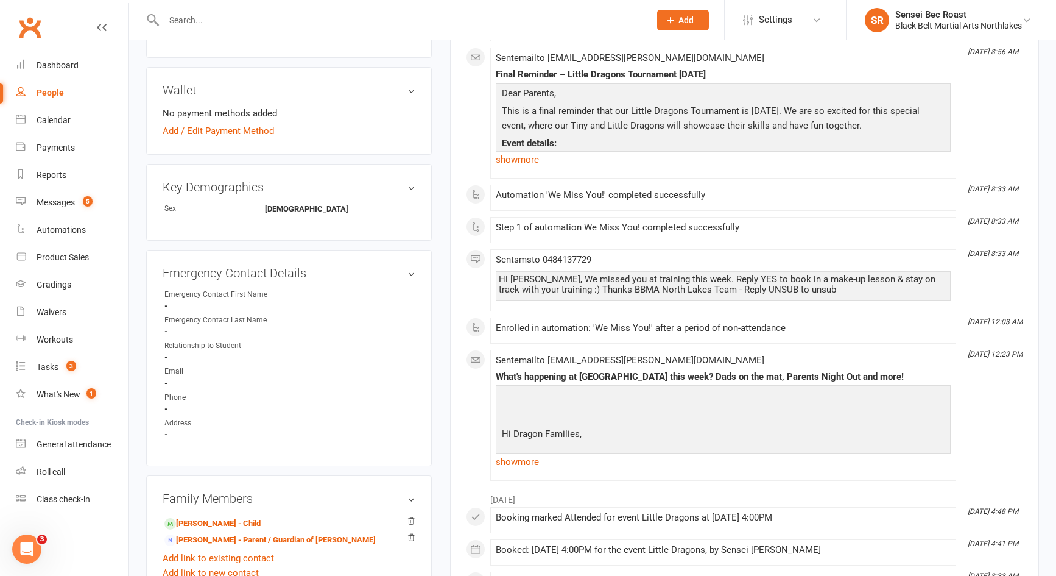
scroll to position [609, 0]
